Goal: Task Accomplishment & Management: Use online tool/utility

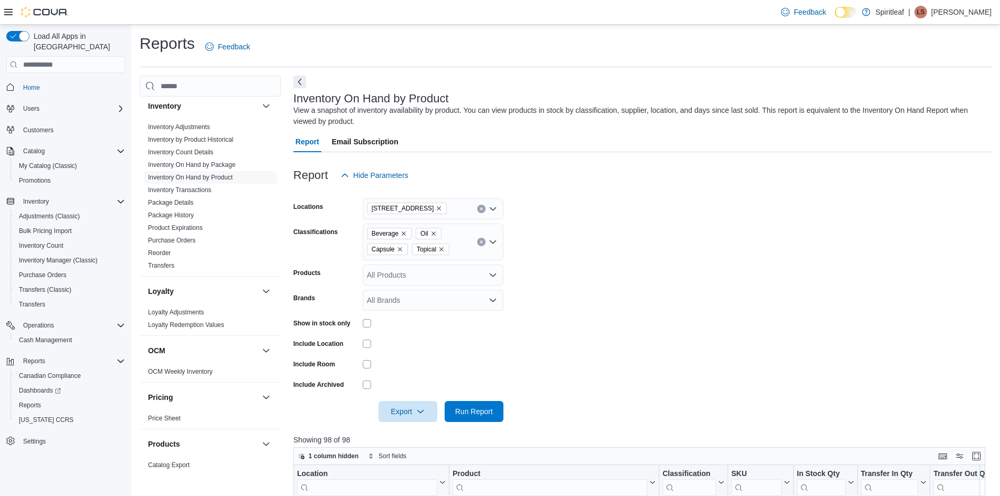
click at [48, 13] on img at bounding box center [44, 12] width 47 height 10
click at [17, 8] on div at bounding box center [36, 12] width 64 height 24
click at [3, 15] on div "Feedback Dark Mode Spiritleaf | [PERSON_NAME]" at bounding box center [500, 12] width 1000 height 25
click at [44, 80] on span "Home" at bounding box center [72, 86] width 106 height 13
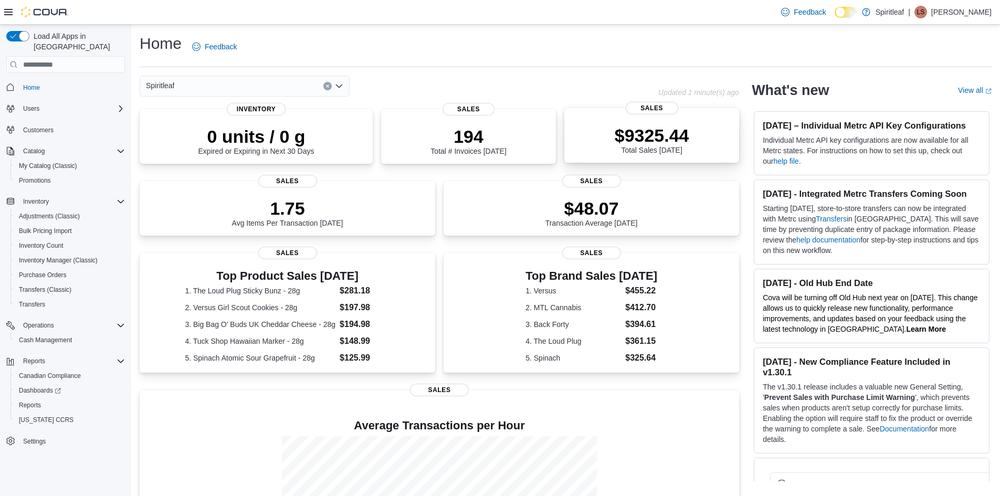
click at [655, 140] on p "$9325.44" at bounding box center [651, 135] width 75 height 21
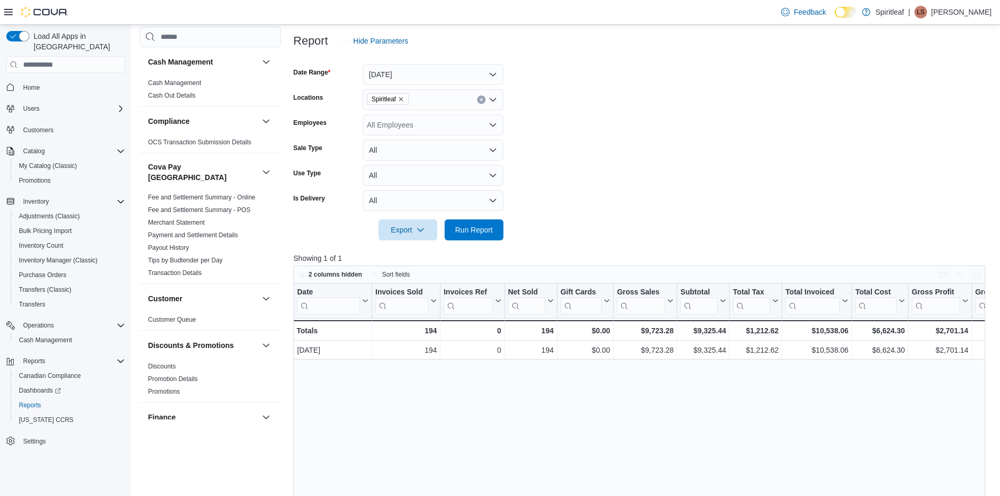
scroll to position [105, 0]
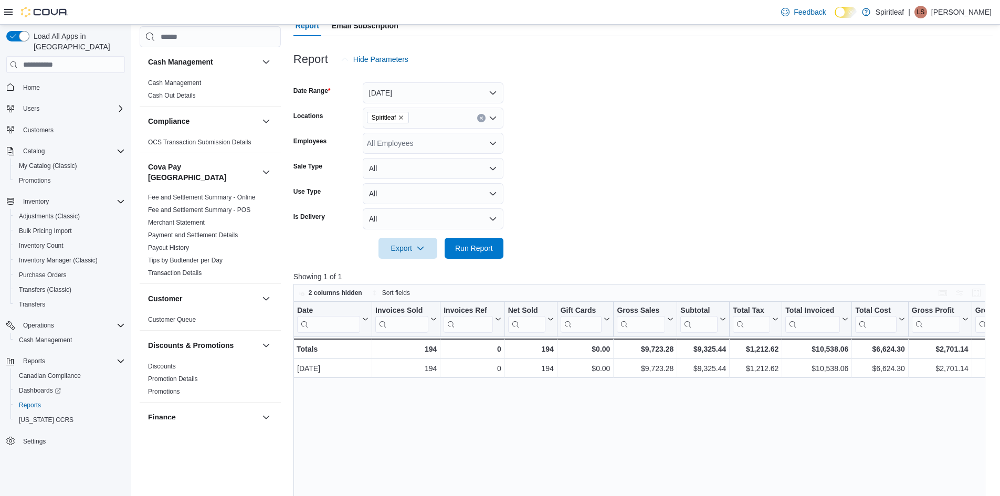
click at [428, 121] on div "Spiritleaf" at bounding box center [433, 118] width 141 height 21
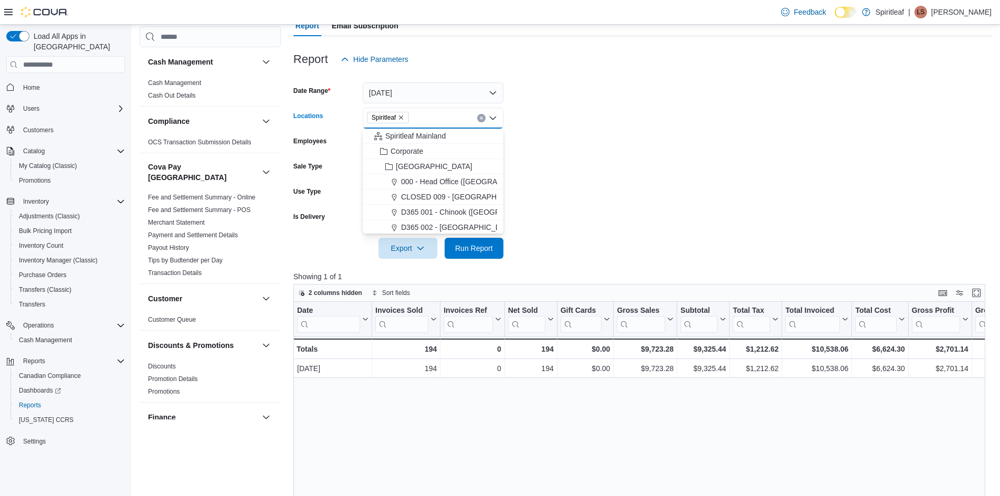
click at [480, 119] on icon "Clear input" at bounding box center [481, 118] width 3 height 3
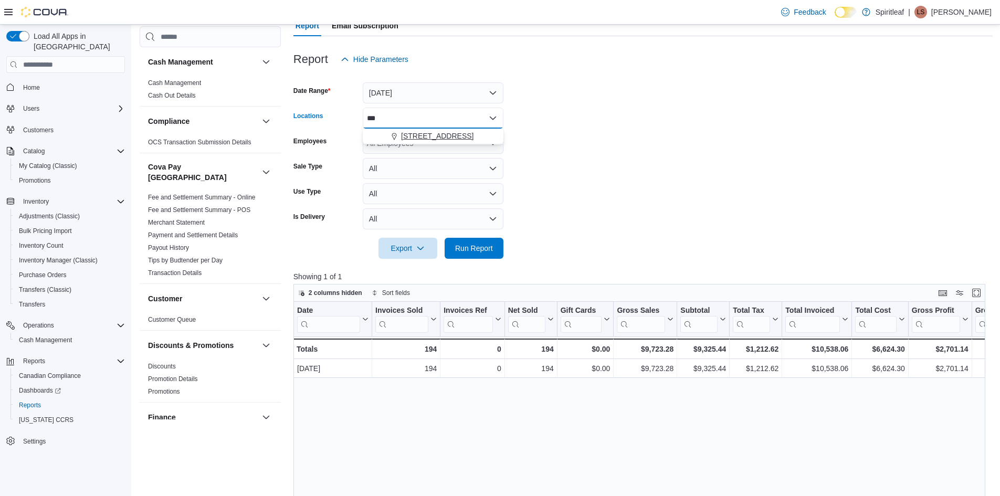
type input "***"
click at [463, 137] on span "[STREET_ADDRESS]" at bounding box center [437, 136] width 72 height 10
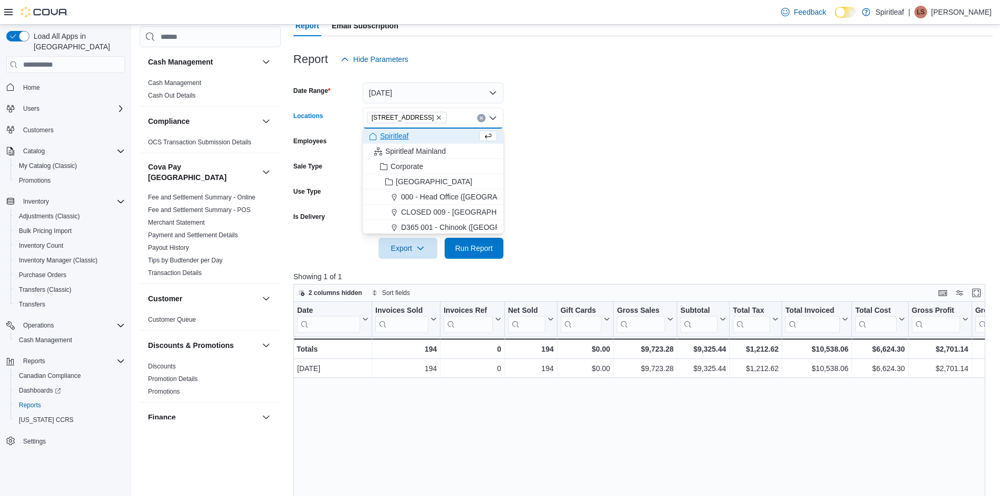
click at [596, 156] on form "Date Range Today Locations 505 - Spiritleaf Tenth Line Rd (Orleans) Combo box. …" at bounding box center [642, 164] width 699 height 189
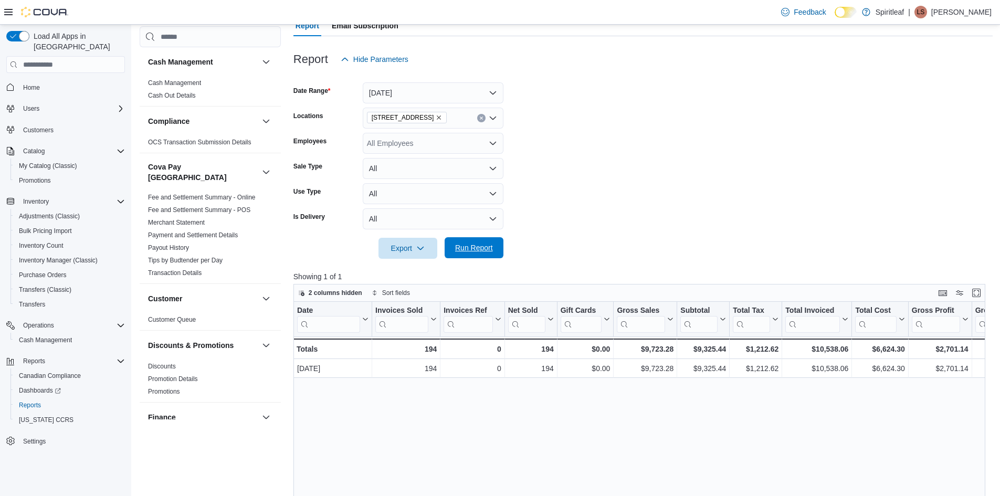
click at [498, 250] on button "Run Report" at bounding box center [473, 247] width 59 height 21
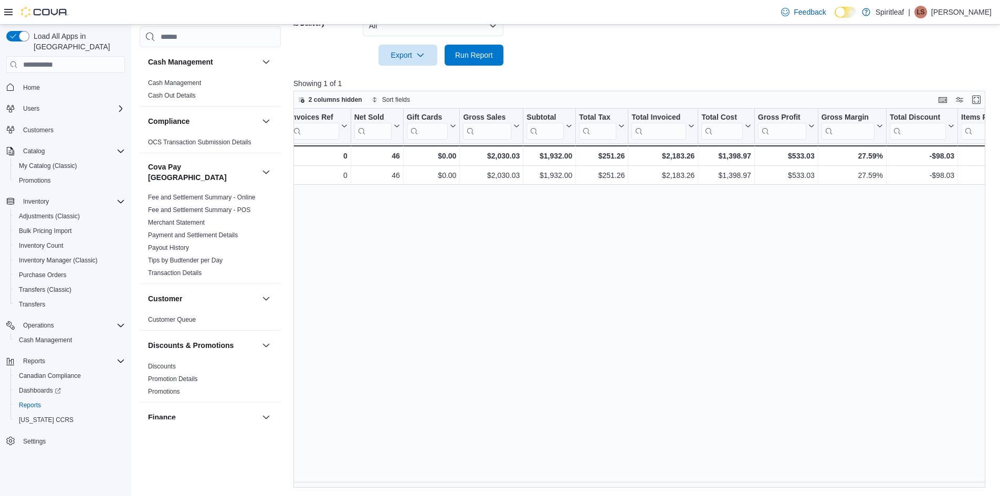
scroll to position [0, 154]
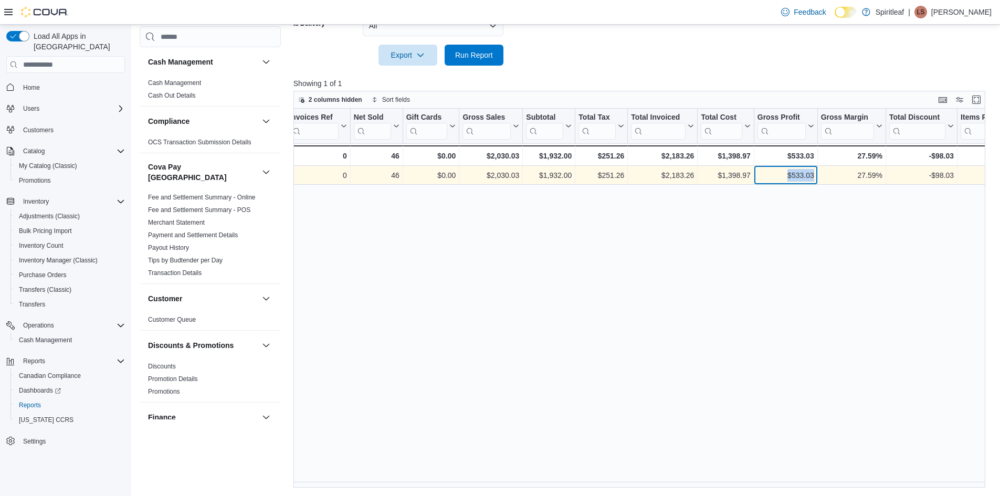
drag, startPoint x: 783, startPoint y: 173, endPoint x: 815, endPoint y: 174, distance: 32.5
click at [815, 174] on div "$533.03 - Gross Profit, column 11, row 1" at bounding box center [785, 175] width 63 height 19
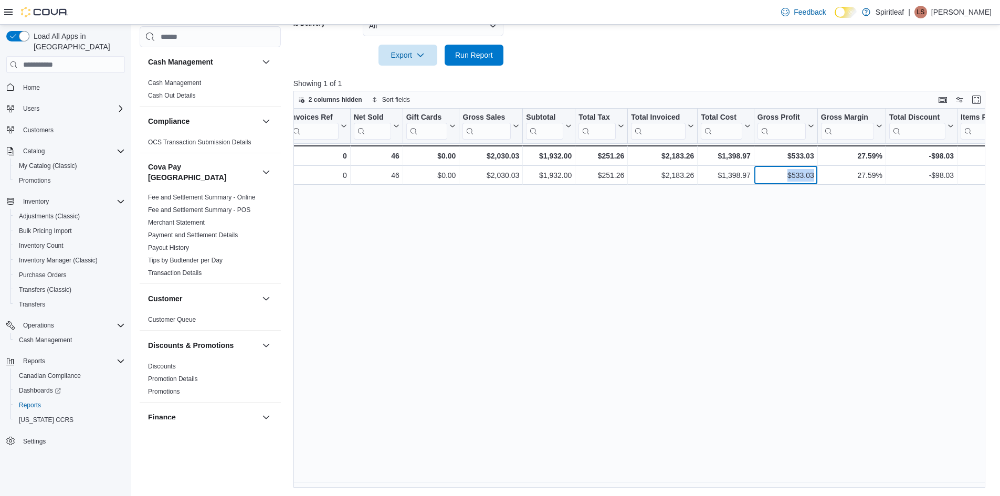
scroll to position [0, 0]
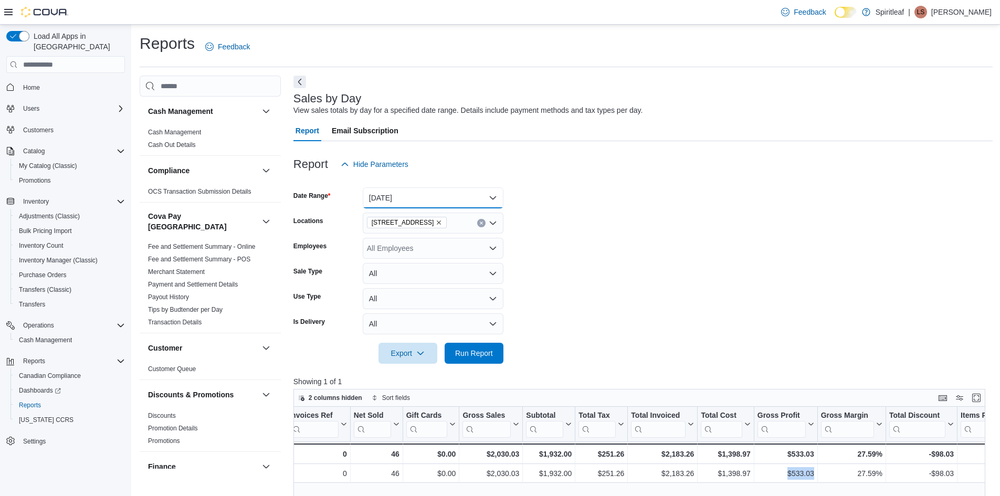
click at [384, 196] on button "Today" at bounding box center [433, 197] width 141 height 21
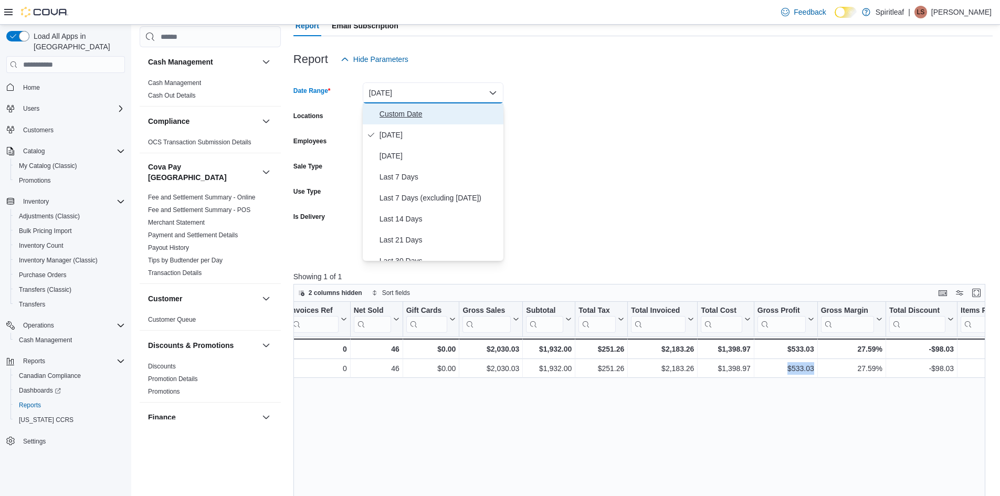
click at [417, 113] on span "Custom Date" at bounding box center [439, 114] width 120 height 13
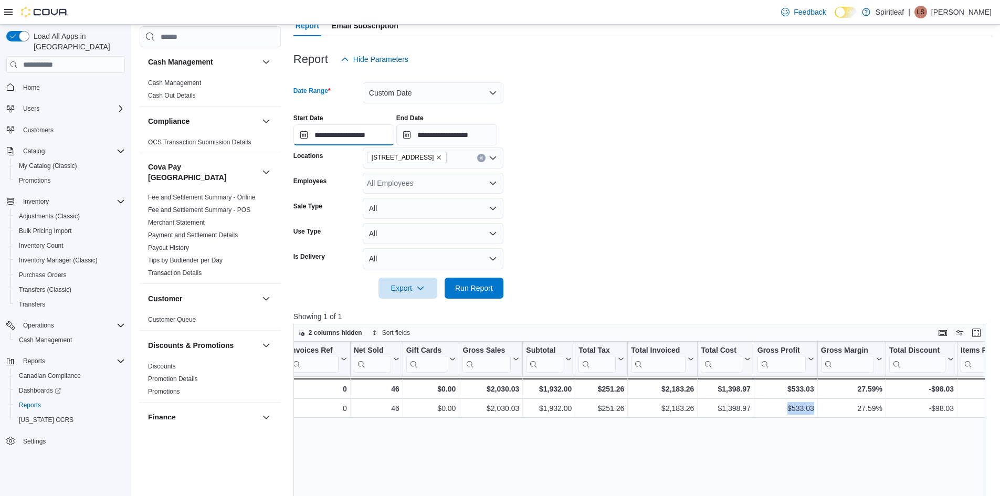
click at [377, 138] on input "**********" at bounding box center [343, 134] width 101 height 21
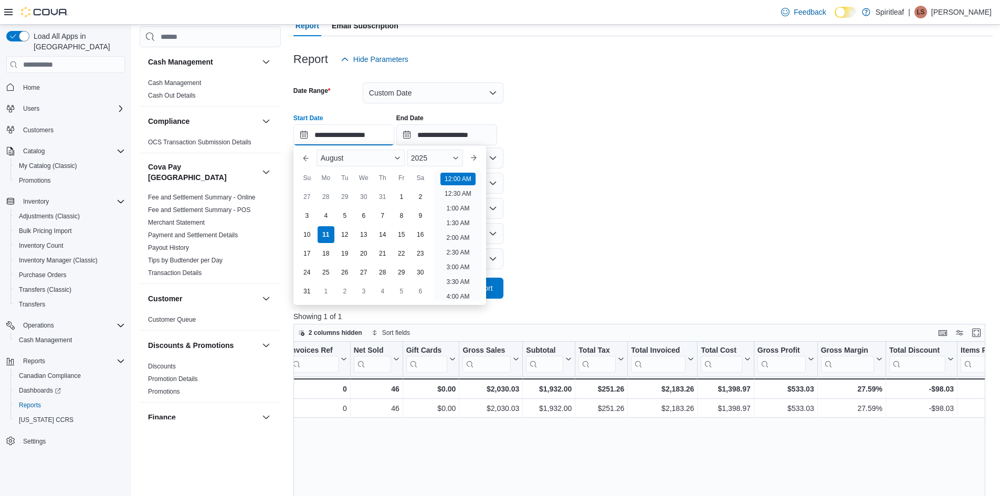
scroll to position [33, 0]
click at [401, 218] on div "8" at bounding box center [401, 216] width 18 height 18
type input "**********"
click at [461, 135] on input "**********" at bounding box center [446, 134] width 101 height 21
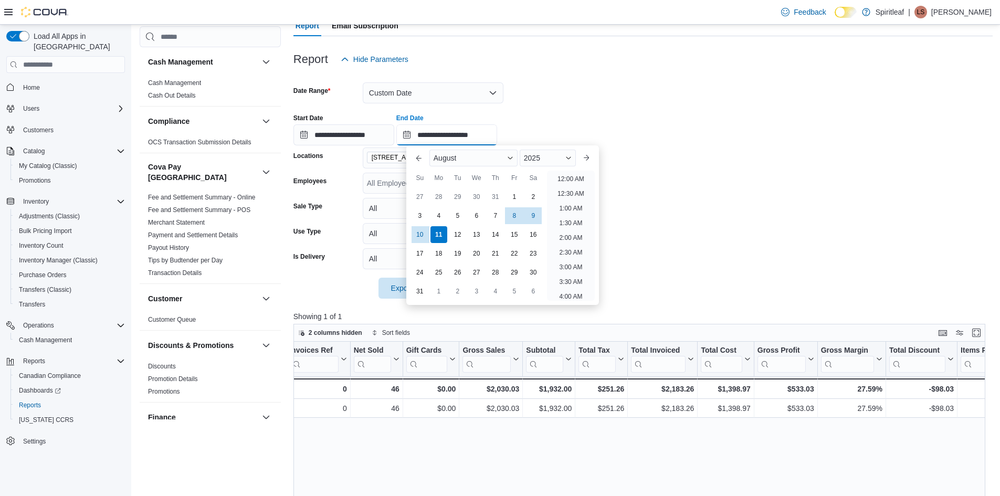
scroll to position [577, 0]
click at [510, 214] on div "8" at bounding box center [514, 216] width 18 height 18
type input "**********"
click at [644, 147] on div at bounding box center [642, 146] width 699 height 2
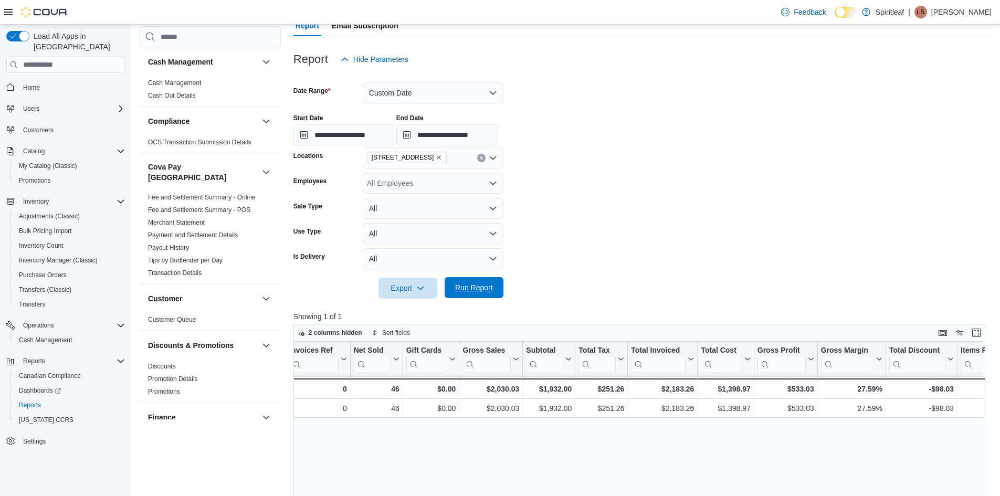
click at [483, 291] on span "Run Report" at bounding box center [474, 287] width 38 height 10
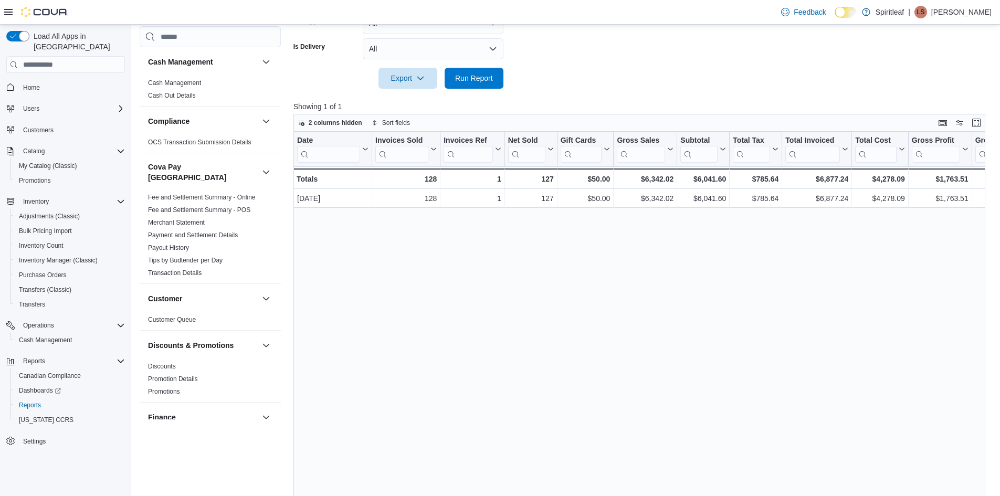
scroll to position [338, 0]
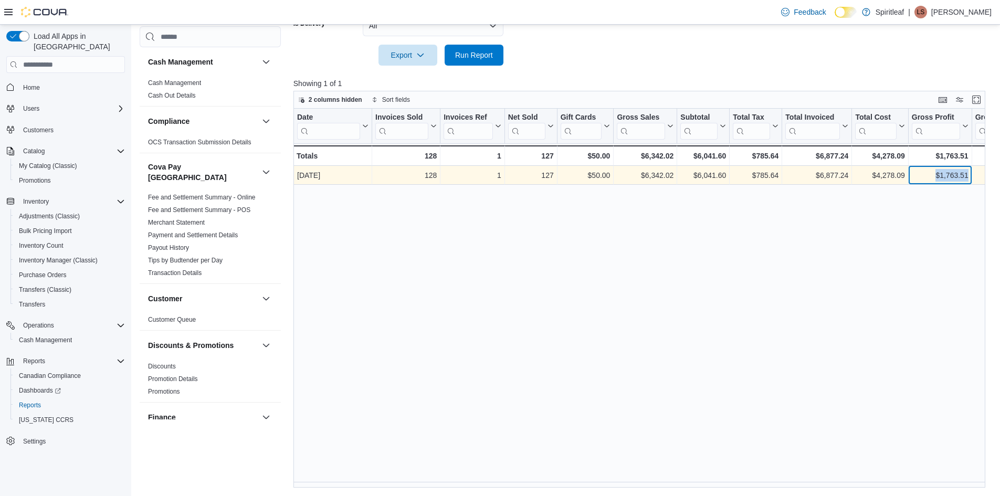
drag, startPoint x: 929, startPoint y: 173, endPoint x: 968, endPoint y: 173, distance: 39.4
click at [968, 173] on div "$1,763.51 - Gross Profit, column 11, row 1" at bounding box center [939, 175] width 63 height 19
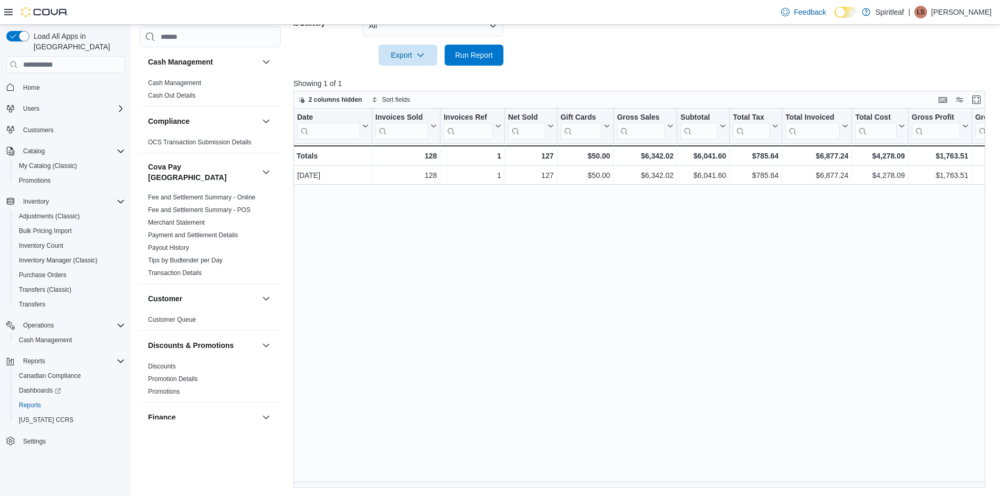
click at [951, 353] on div "Date Click to view column header actions Invoices Sold Click to view column hea…" at bounding box center [642, 298] width 699 height 379
